Goal: Information Seeking & Learning: Learn about a topic

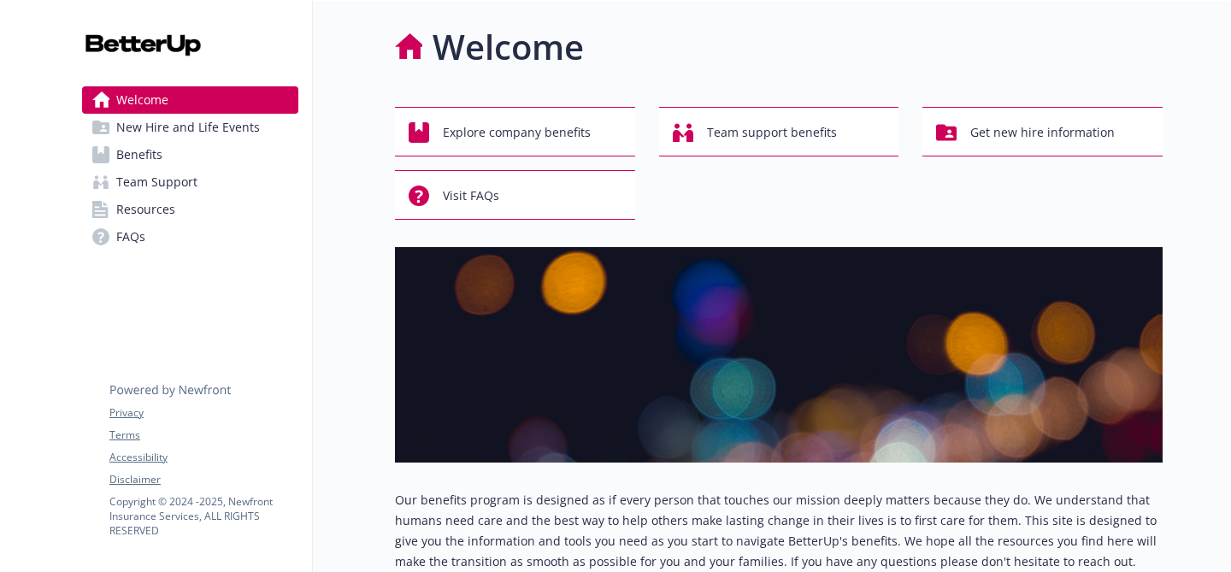
click at [192, 166] on link "Benefits" at bounding box center [190, 154] width 216 height 27
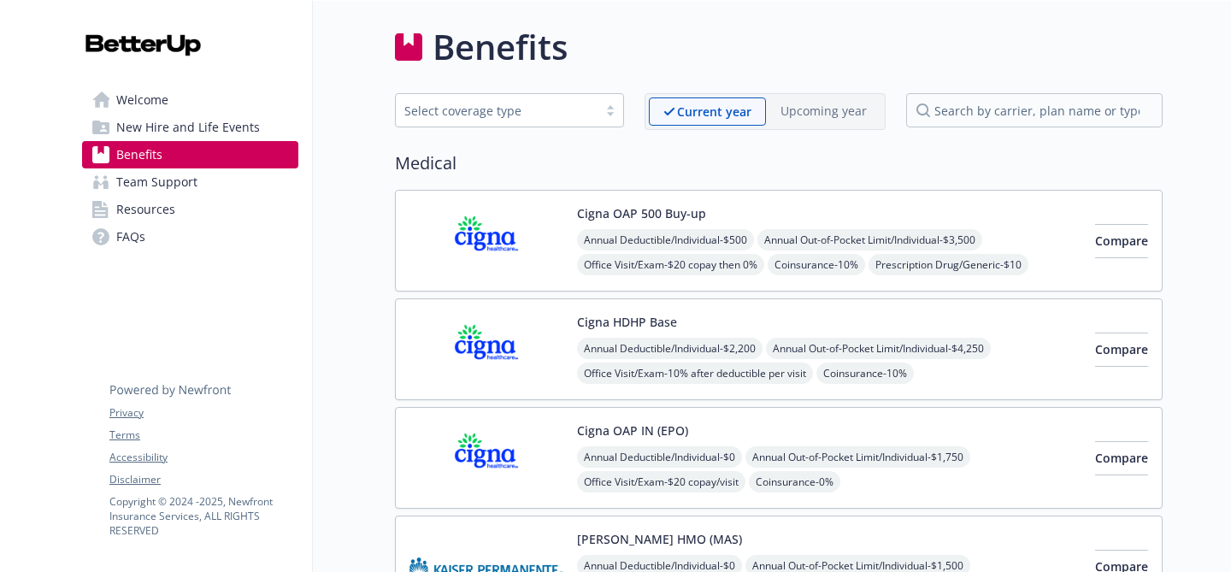
click at [220, 127] on span "New Hire and Life Events" at bounding box center [188, 127] width 144 height 27
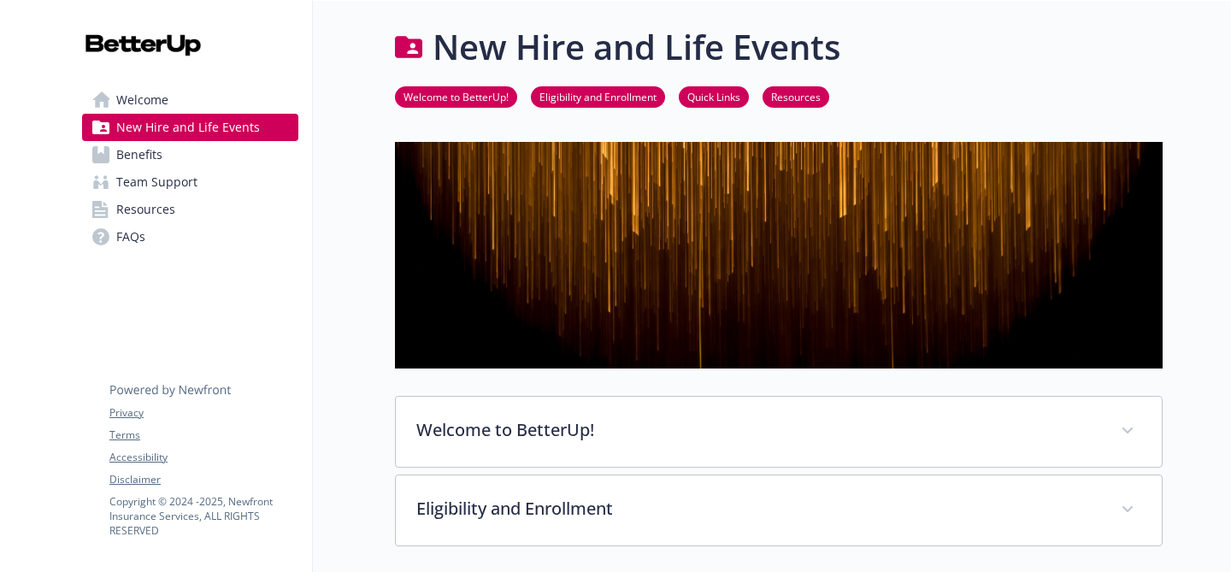
click at [185, 215] on link "Resources" at bounding box center [190, 209] width 216 height 27
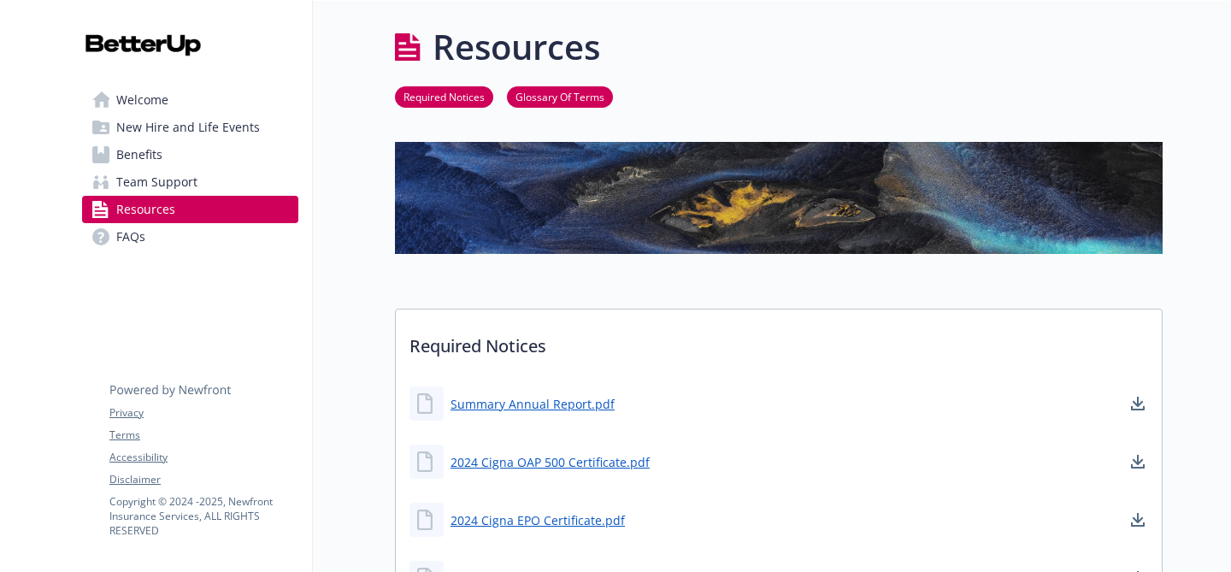
click at [177, 172] on span "Team Support" at bounding box center [156, 181] width 81 height 27
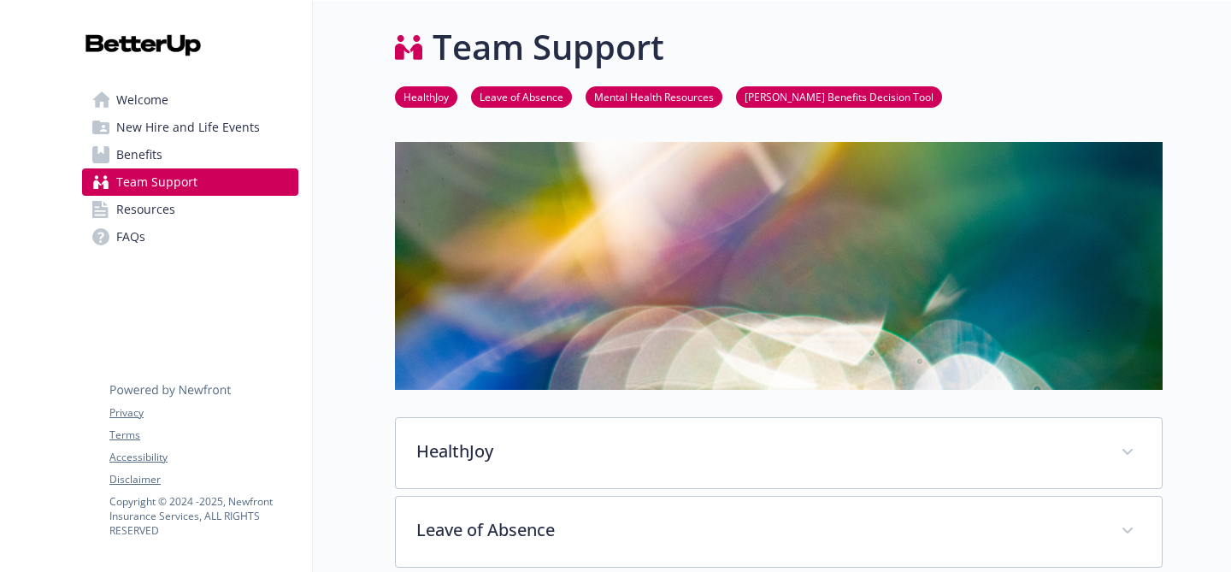
click at [153, 154] on span "Benefits" at bounding box center [139, 154] width 46 height 27
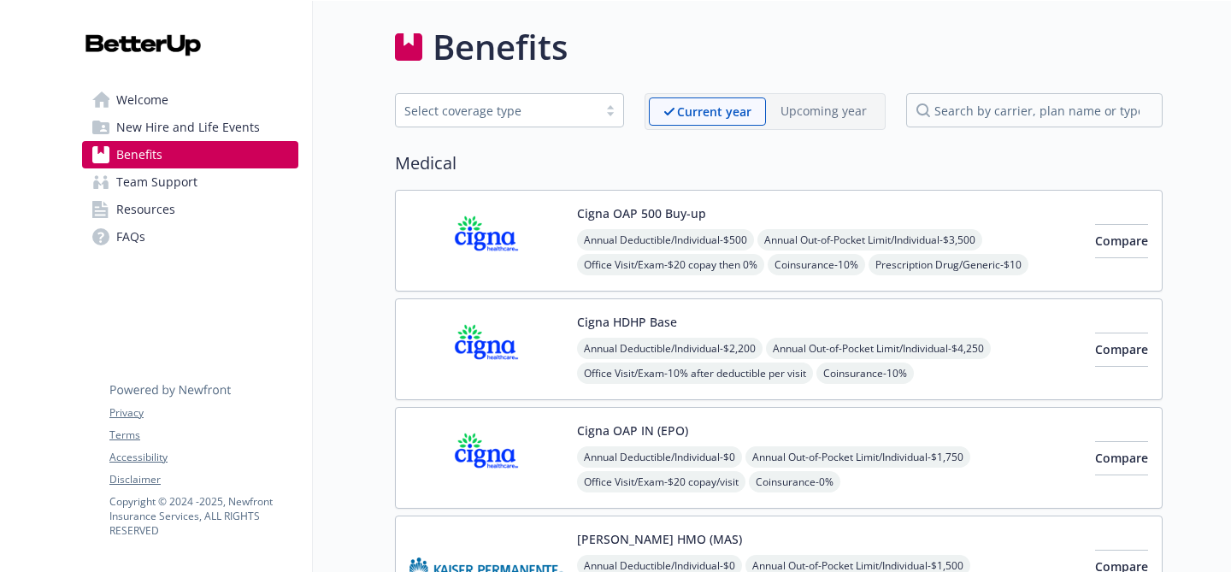
click at [935, 269] on div "Annual Deductible/Individual - $500 Annual Out-of-Pocket Limit/Individual - $3,…" at bounding box center [829, 277] width 504 height 97
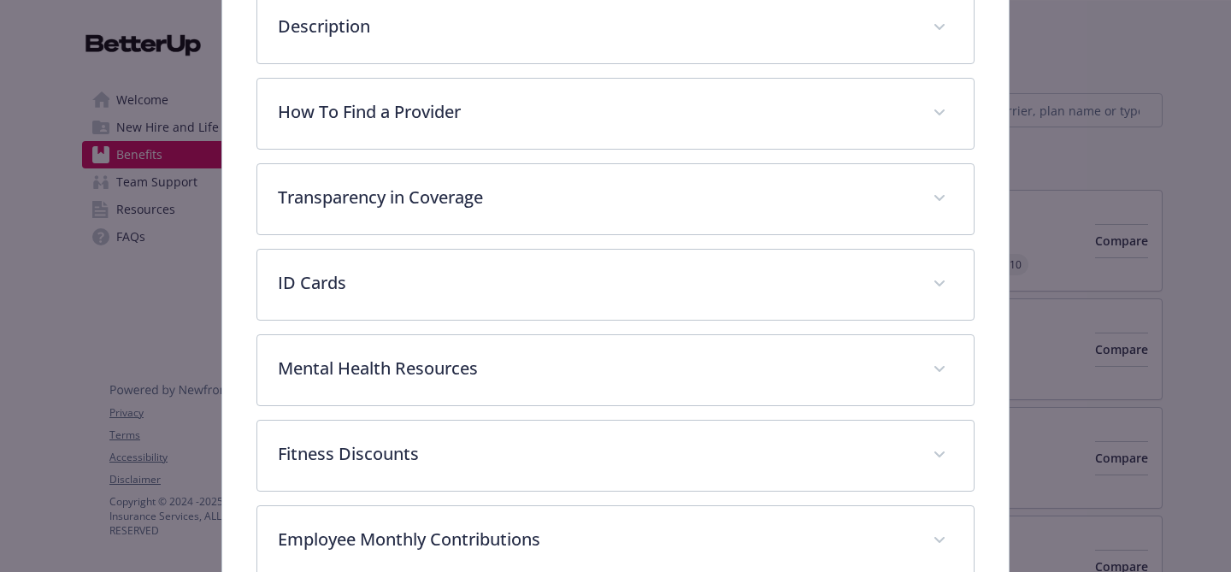
scroll to position [225, 0]
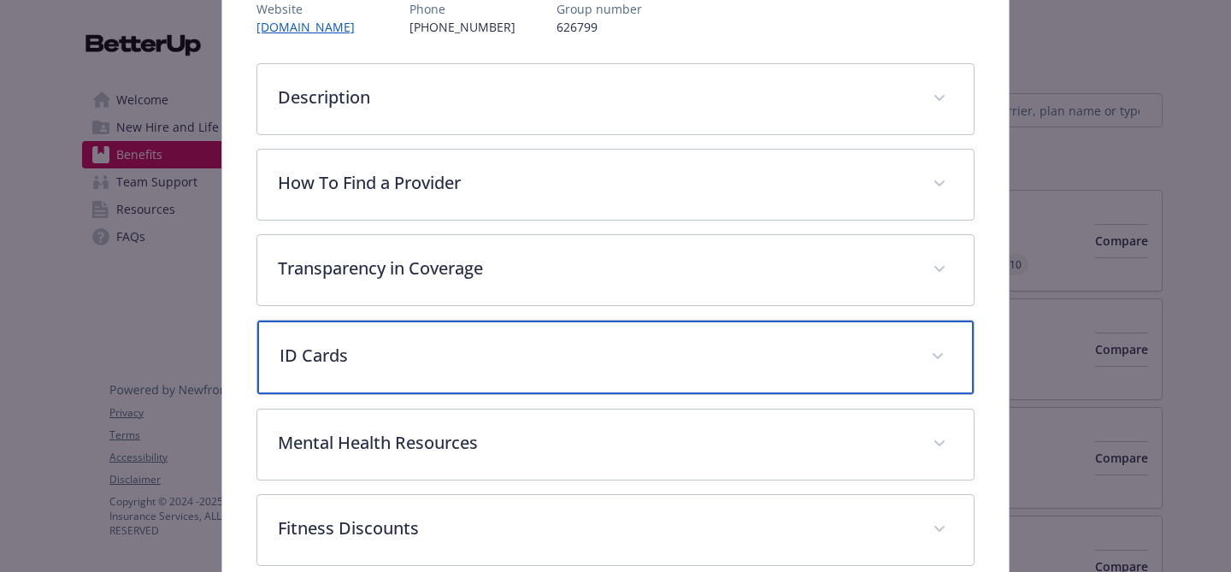
click at [942, 365] on span "details for plan Medical - Cigna OAP 500 Buy-up - Medical PPO" at bounding box center [937, 356] width 27 height 27
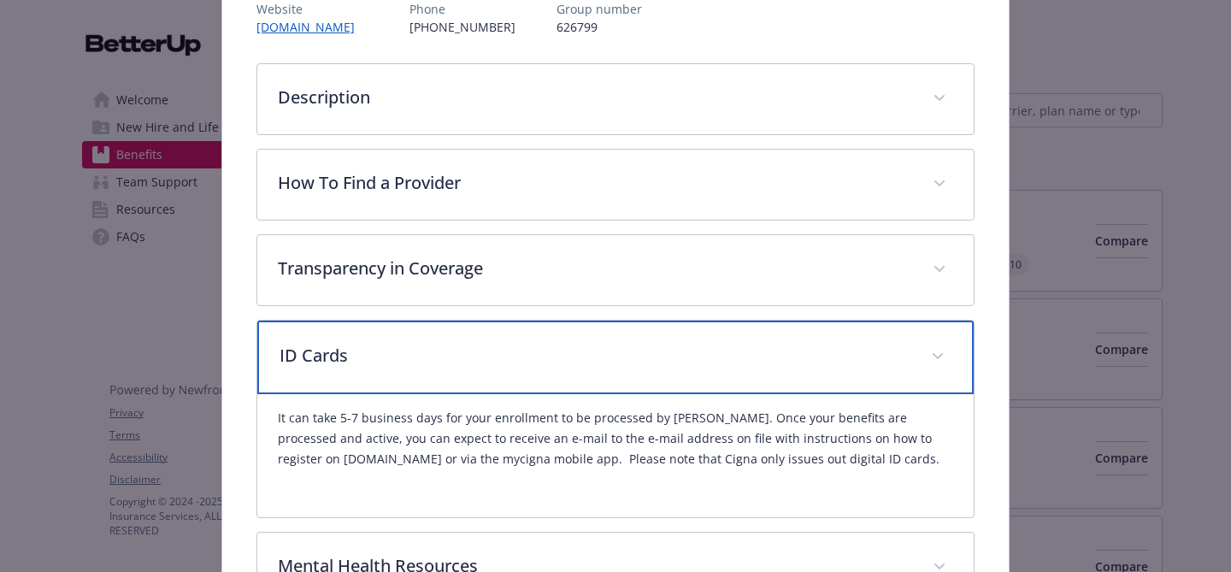
click at [888, 361] on p "ID Cards" at bounding box center [594, 356] width 631 height 26
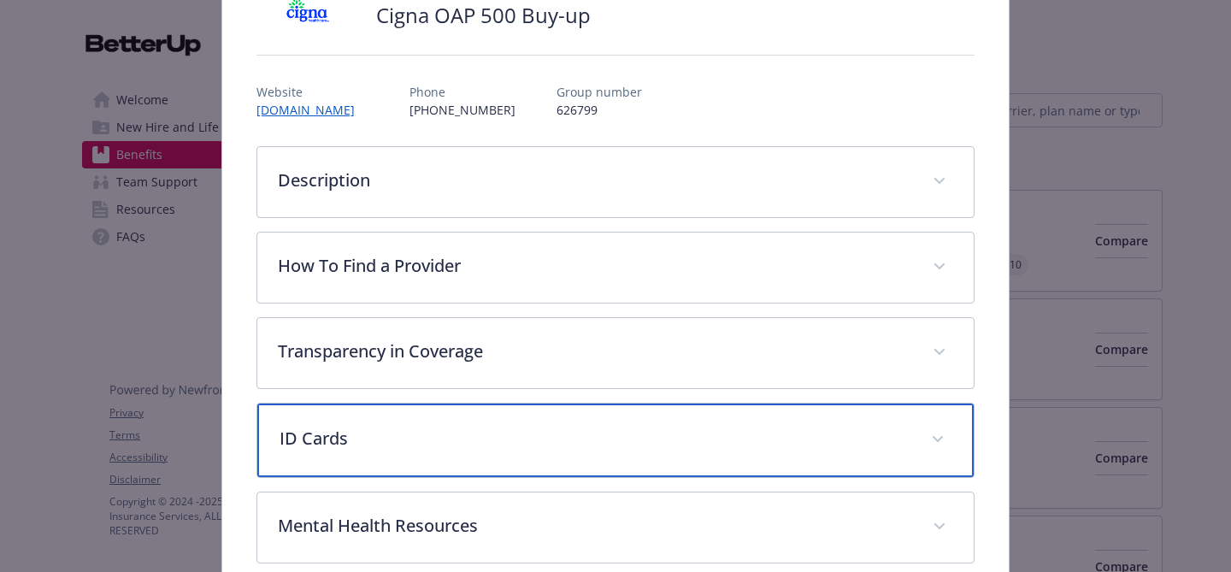
scroll to position [115, 0]
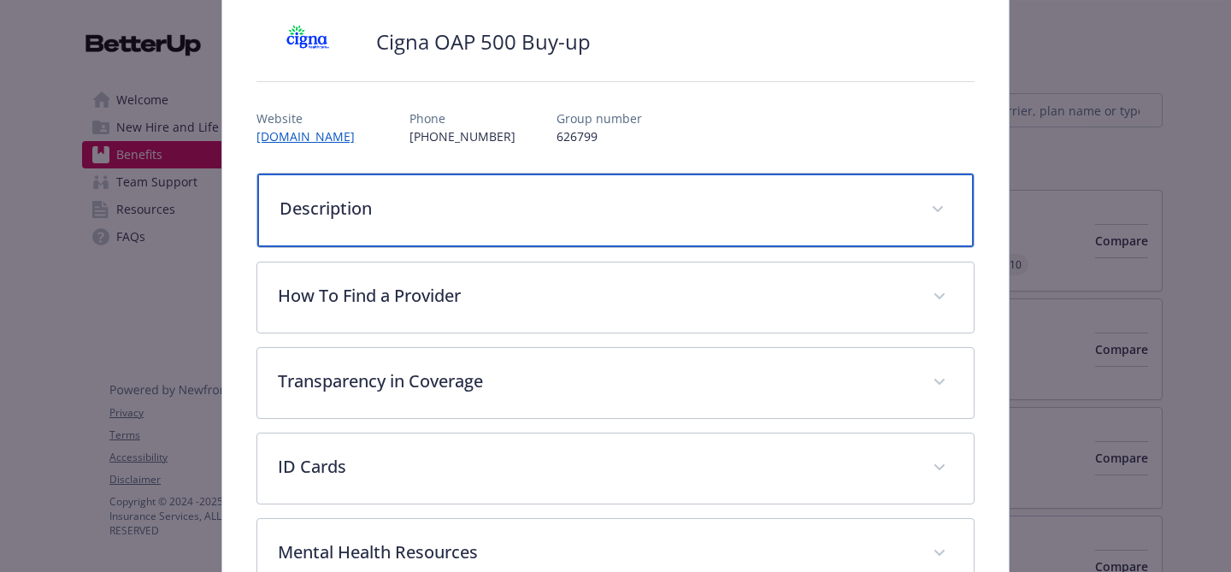
click at [868, 222] on div "Description" at bounding box center [615, 211] width 716 height 74
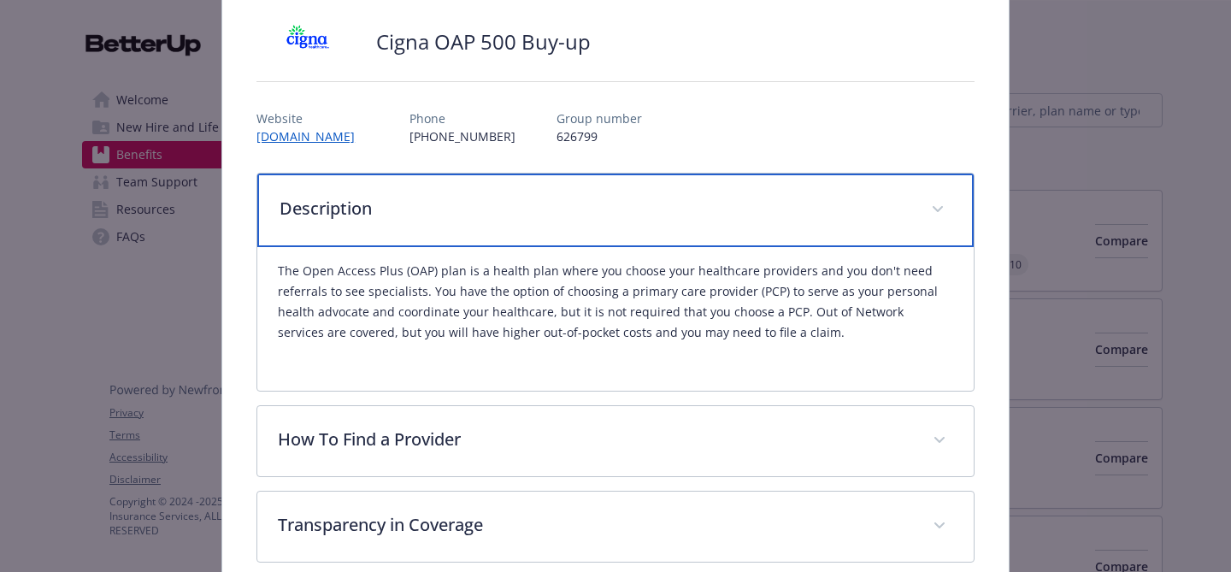
click at [903, 215] on p "Description" at bounding box center [594, 209] width 631 height 26
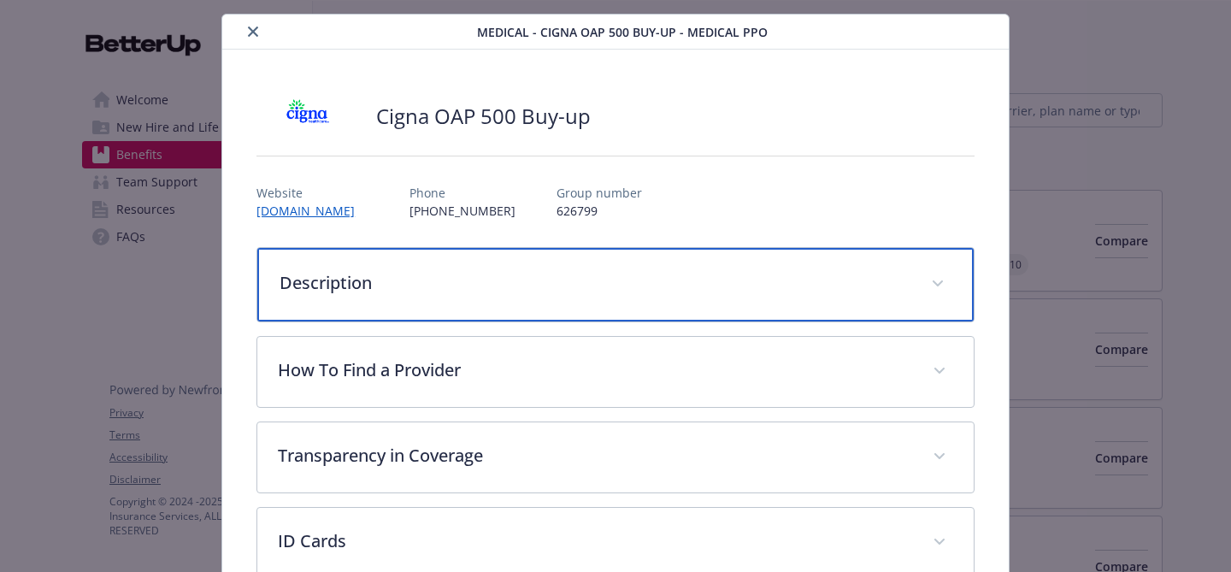
scroll to position [9, 0]
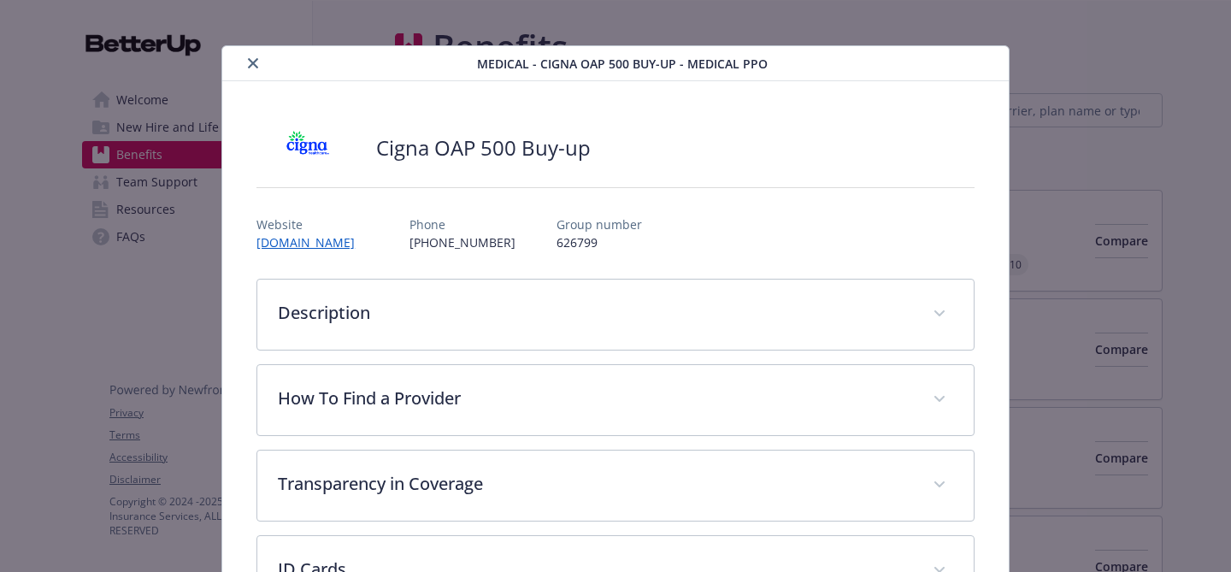
click at [226, 71] on div "Medical - Cigna OAP 500 Buy-up - Medical PPO" at bounding box center [615, 63] width 786 height 35
click at [229, 68] on div "details for plan Medical - Cigna OAP 500 Buy-up - Medical PPO" at bounding box center [353, 63] width 248 height 21
click at [240, 67] on div "details for plan Medical - Cigna OAP 500 Buy-up - Medical PPO" at bounding box center [353, 63] width 248 height 21
click at [250, 62] on icon "close" at bounding box center [253, 63] width 10 height 10
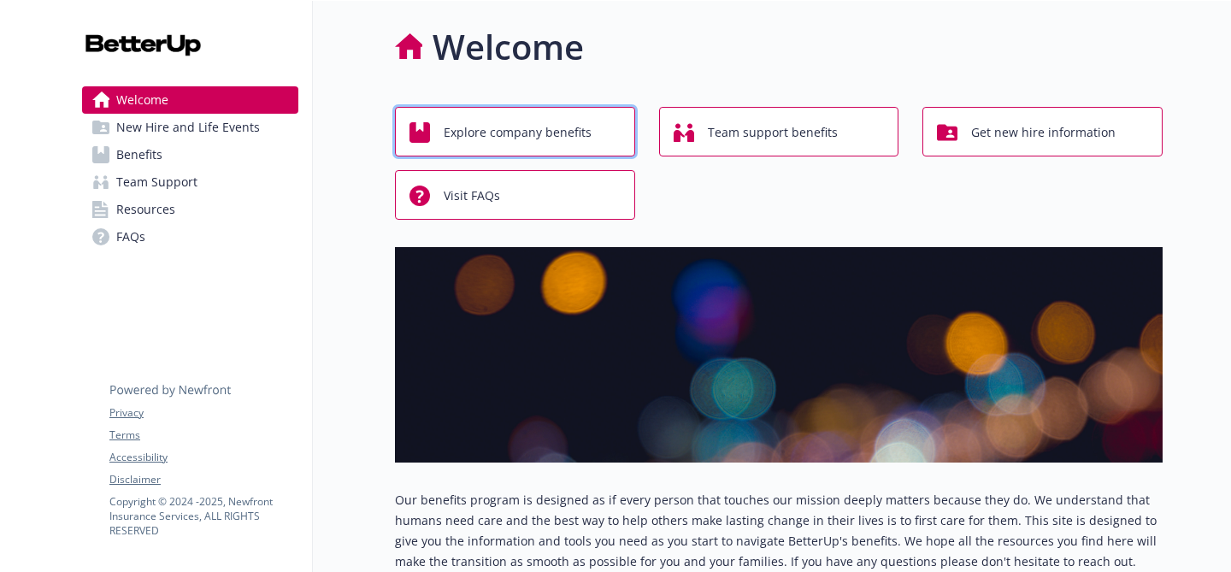
click at [525, 122] on span "Explore company benefits" at bounding box center [518, 132] width 148 height 32
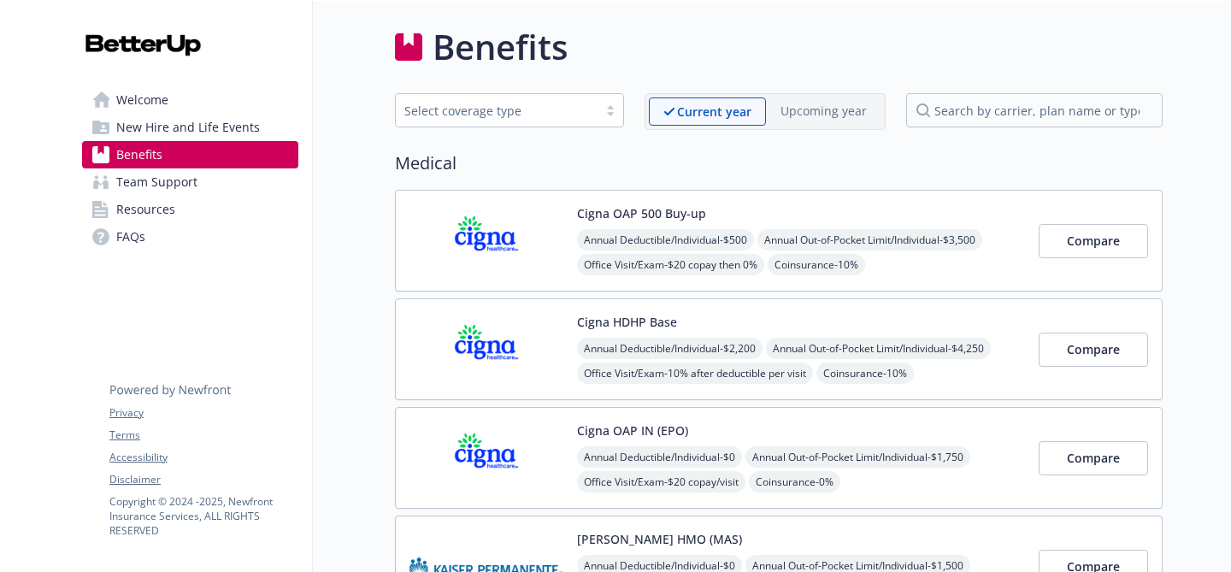
click at [203, 119] on span "New Hire and Life Events" at bounding box center [188, 127] width 144 height 27
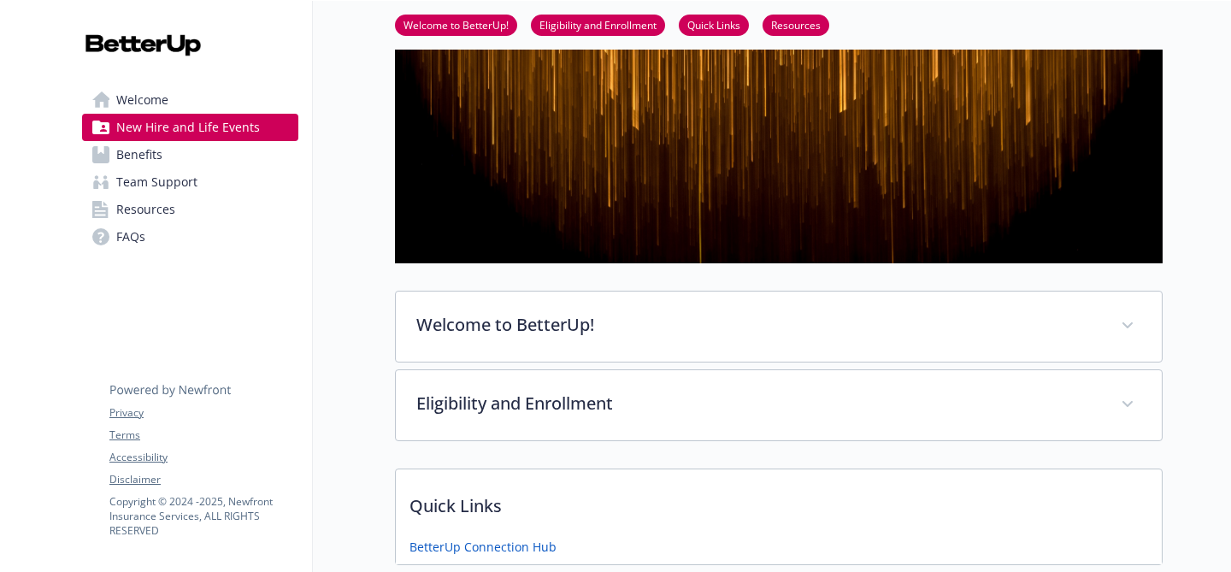
scroll to position [185, 0]
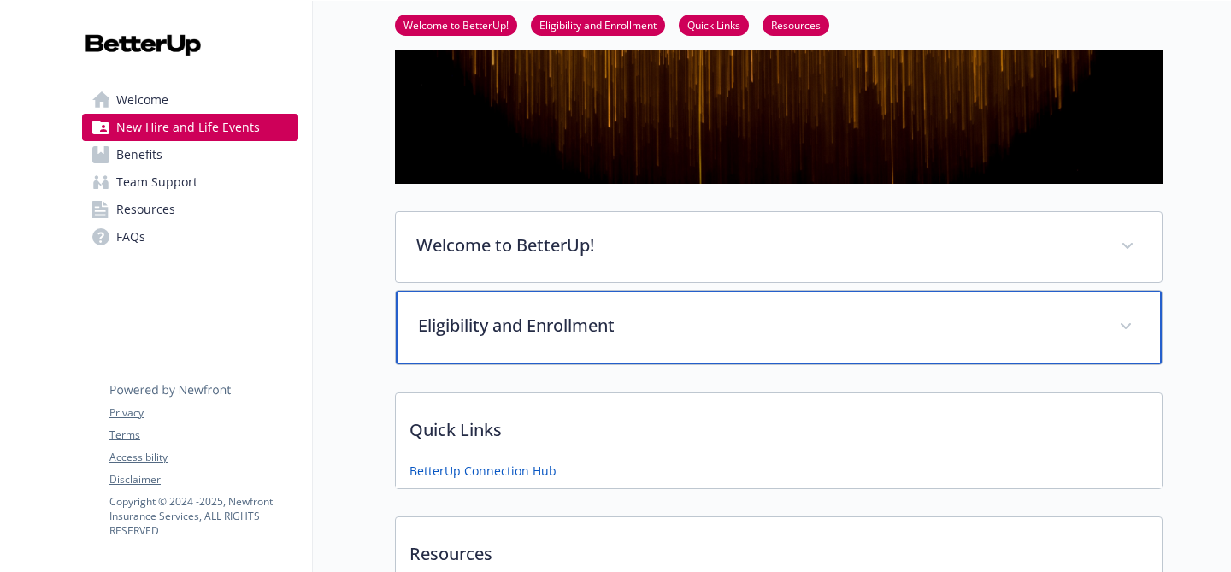
click at [535, 337] on div "Eligibility and Enrollment" at bounding box center [779, 328] width 766 height 74
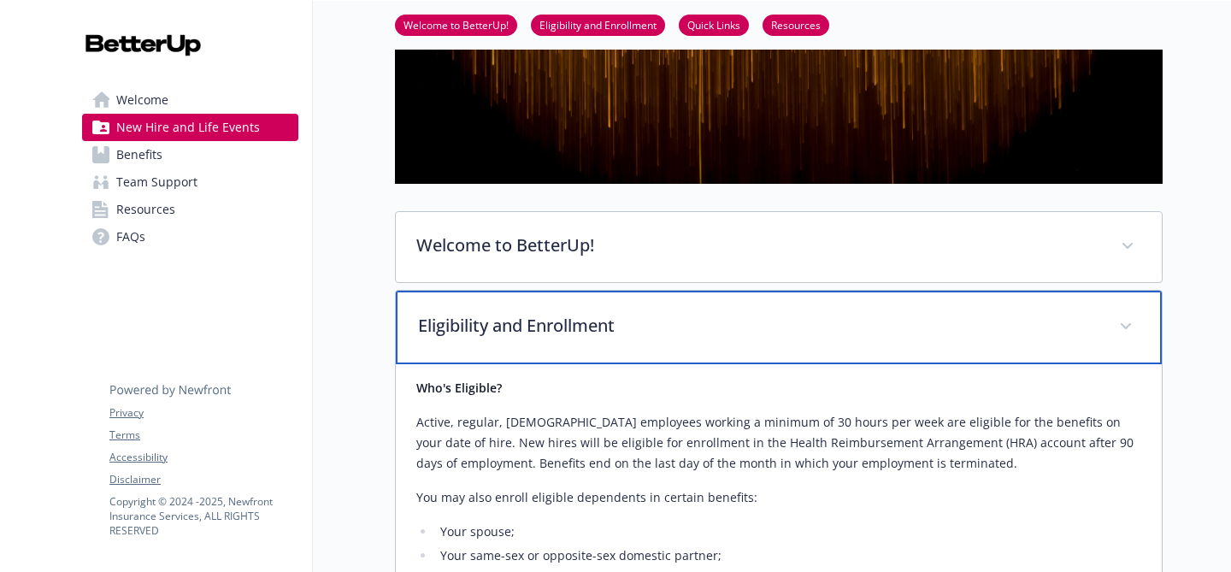
click at [650, 327] on p "Eligibility and Enrollment" at bounding box center [758, 326] width 680 height 26
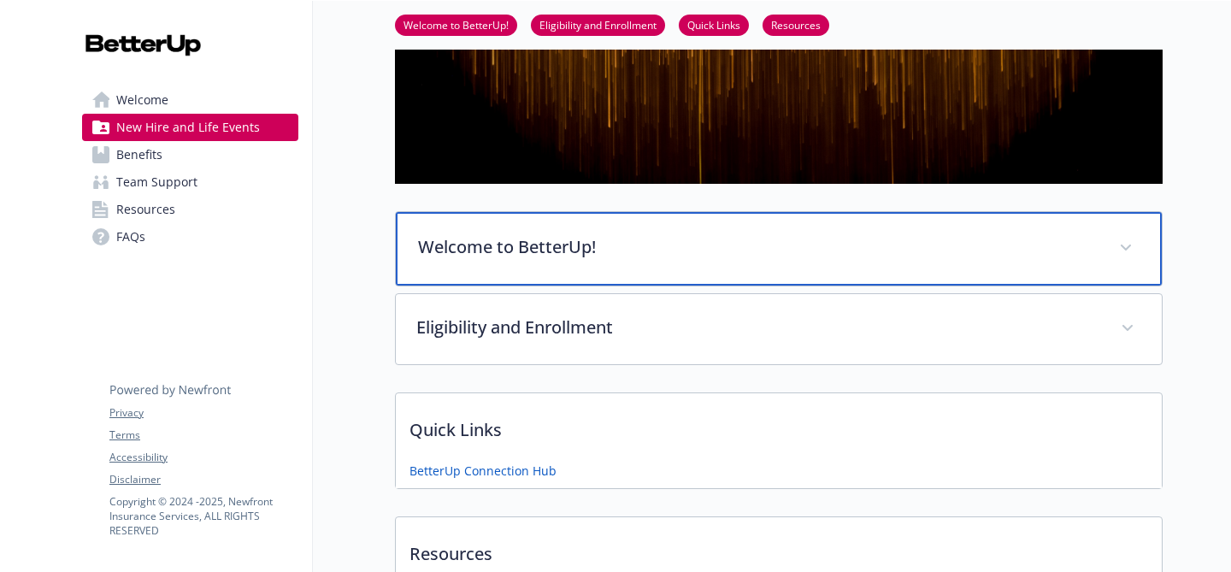
click at [667, 252] on p "Welcome to BetterUp!" at bounding box center [758, 247] width 680 height 26
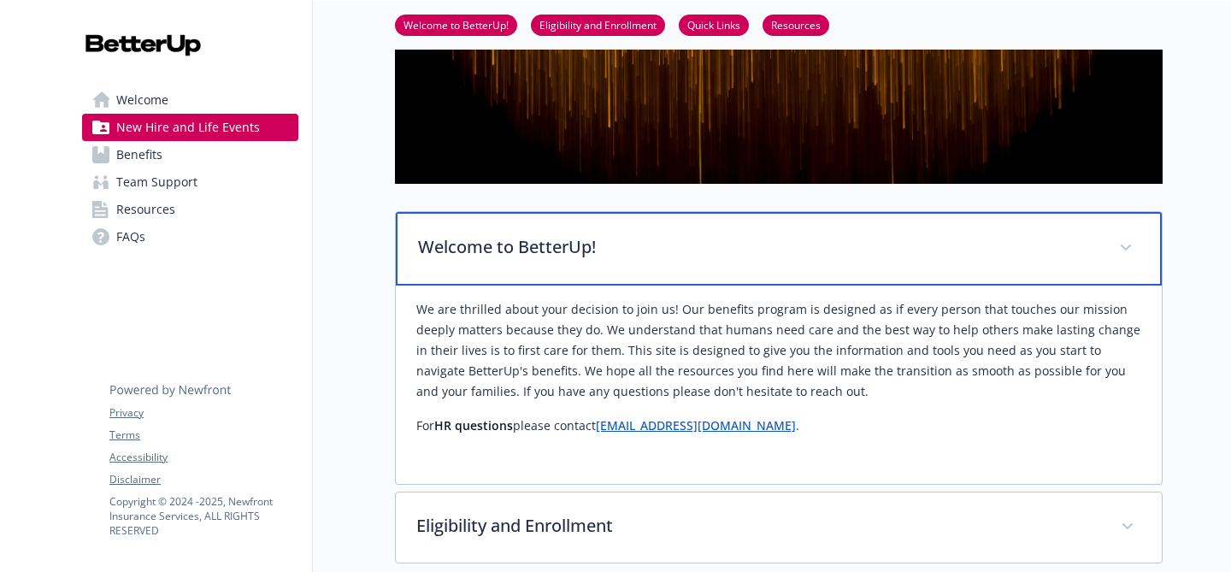
click at [619, 240] on p "Welcome to BetterUp!" at bounding box center [758, 247] width 680 height 26
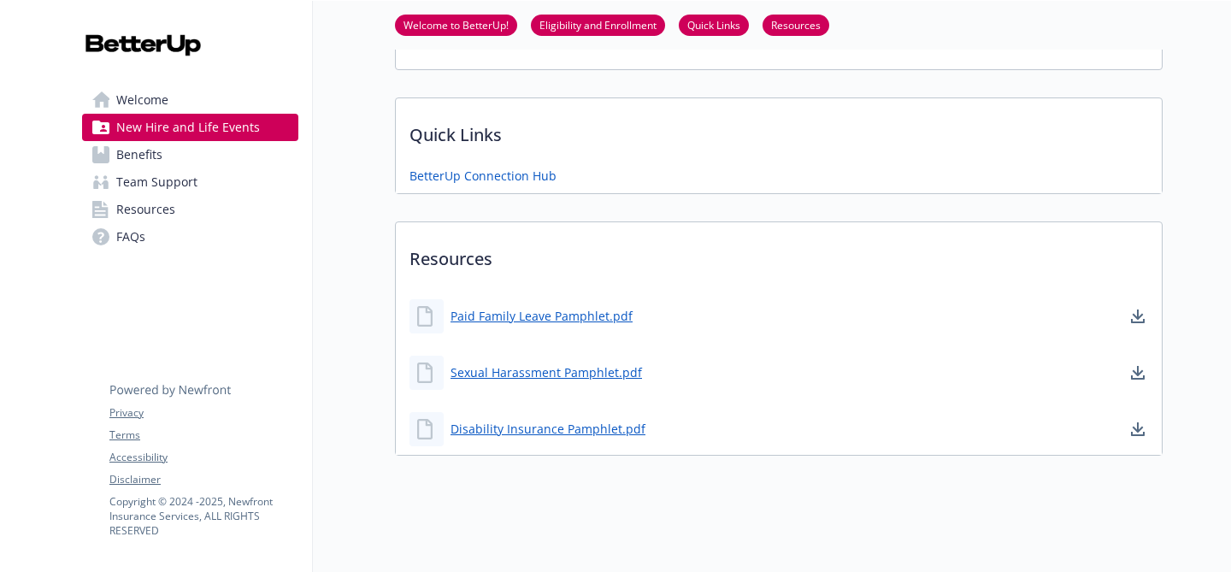
scroll to position [485, 0]
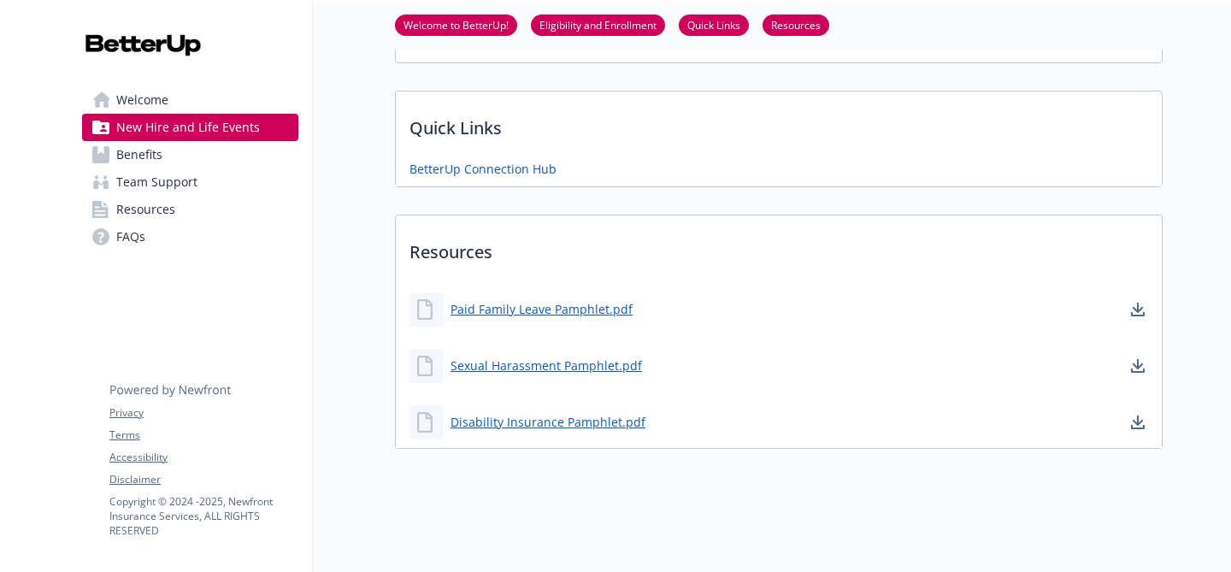
click at [179, 161] on link "Benefits" at bounding box center [190, 154] width 216 height 27
